Goal: Information Seeking & Learning: Learn about a topic

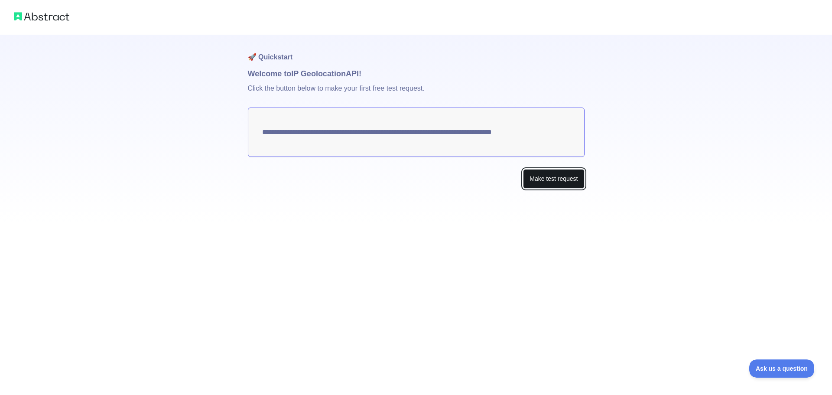
click at [546, 175] on button "Make test request" at bounding box center [553, 178] width 61 height 19
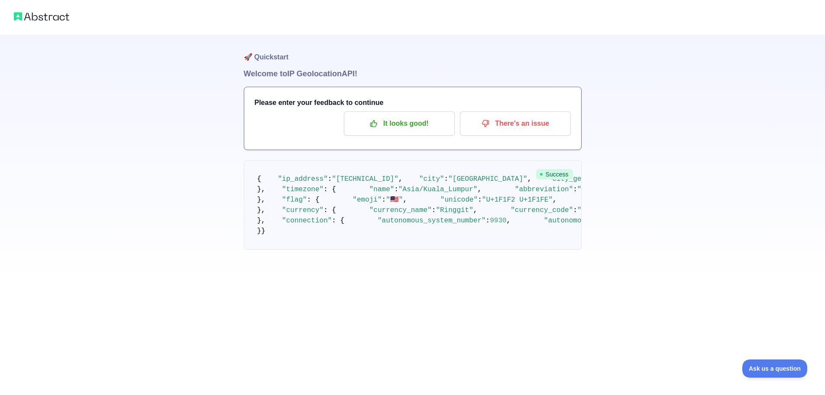
scroll to position [85, 0]
drag, startPoint x: 321, startPoint y: 250, endPoint x: 333, endPoint y: 250, distance: 11.3
drag, startPoint x: 272, startPoint y: 247, endPoint x: 360, endPoint y: 259, distance: 87.8
click at [360, 250] on pre "{ "ip_address" : "[TECHNICAL_ID]" , "city" : "[GEOGRAPHIC_DATA]" , "city_geonam…" at bounding box center [413, 204] width 338 height 89
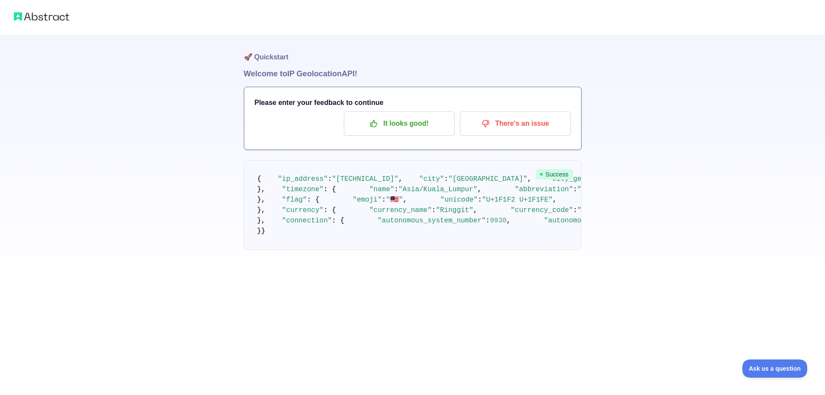
copy code ""longitude" : 101.7103 , "latitude" : 3.1512 ,"
click at [190, 213] on div "🚀 Quickstart Welcome to IP Geolocation API! Please enter your feedback to conti…" at bounding box center [412, 142] width 825 height 284
drag, startPoint x: 331, startPoint y: 146, endPoint x: 467, endPoint y: 147, distance: 136.5
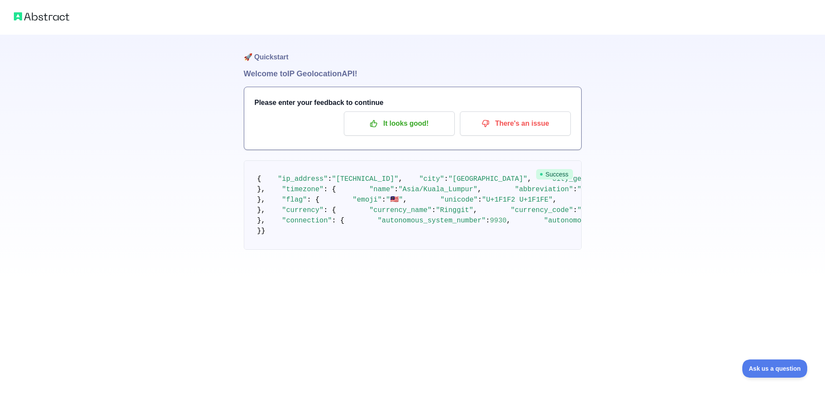
click at [399, 175] on span ""[TECHNICAL_ID]"" at bounding box center [365, 179] width 67 height 8
copy span "[TECHNICAL_ID]"
click at [304, 175] on span ""ip_address"" at bounding box center [303, 179] width 50 height 8
